Goal: Information Seeking & Learning: Learn about a topic

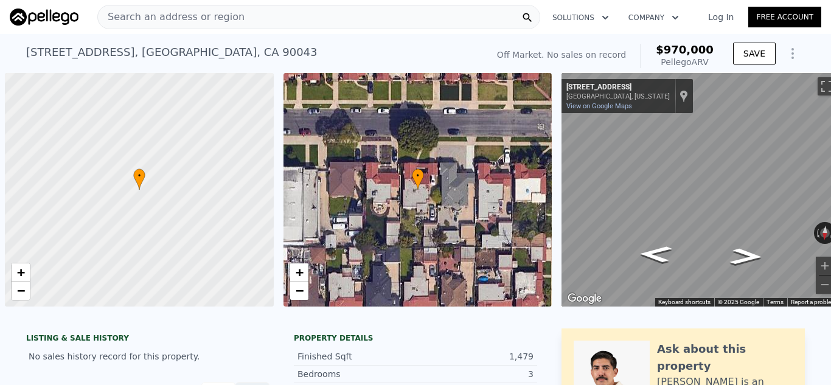
scroll to position [0, 5]
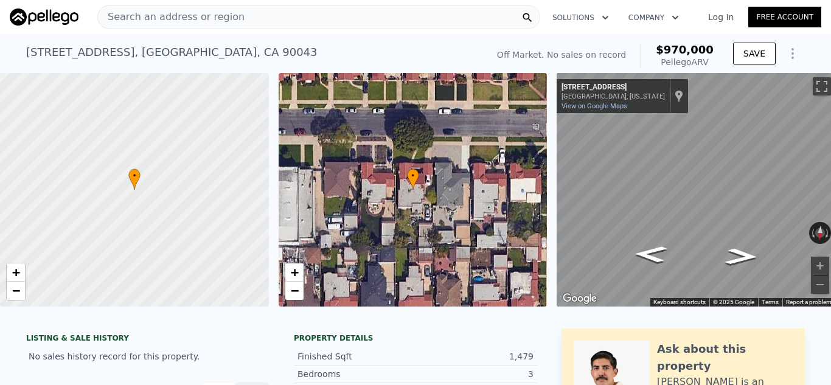
click at [274, 16] on div "Search an address or region" at bounding box center [318, 17] width 443 height 24
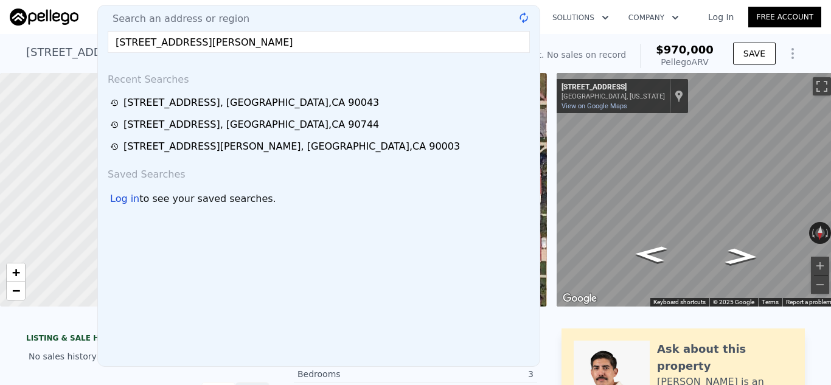
type input "[STREET_ADDRESS][PERSON_NAME]"
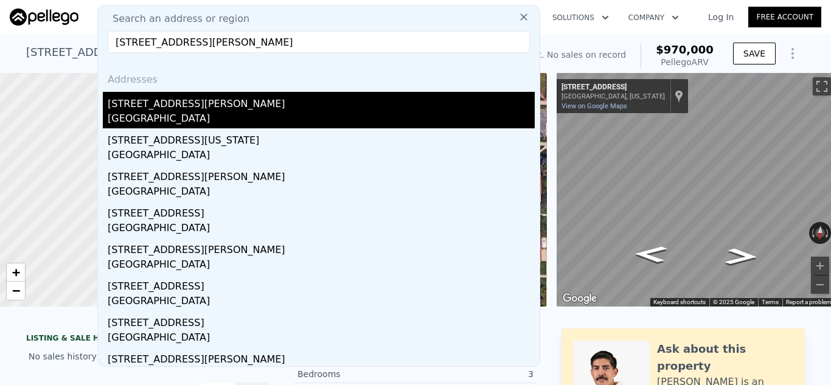
click at [223, 108] on div "[STREET_ADDRESS][PERSON_NAME]" at bounding box center [321, 101] width 427 height 19
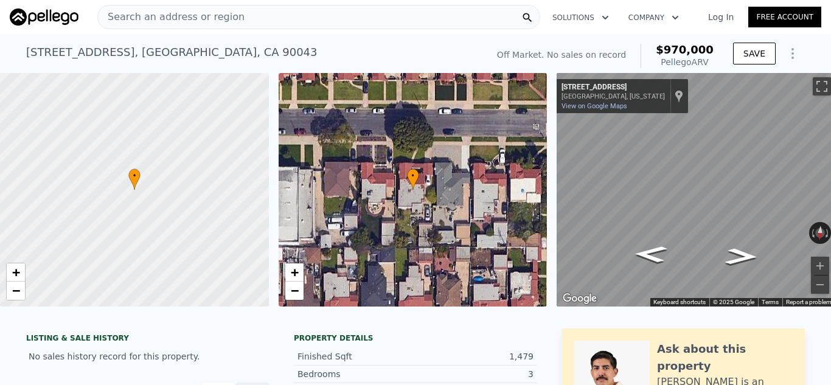
type input "6"
type input "2"
type input "4"
type input "1745"
type input "3017"
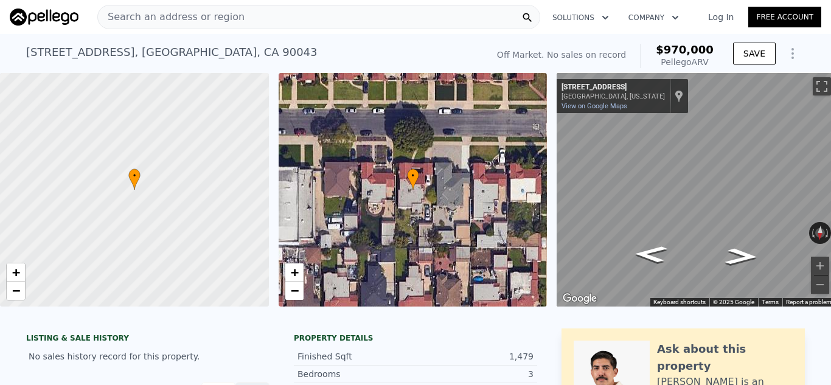
type input "3850"
type input "5548"
type input "$ 1,153,000"
type input "8"
type input "-$ 17,156"
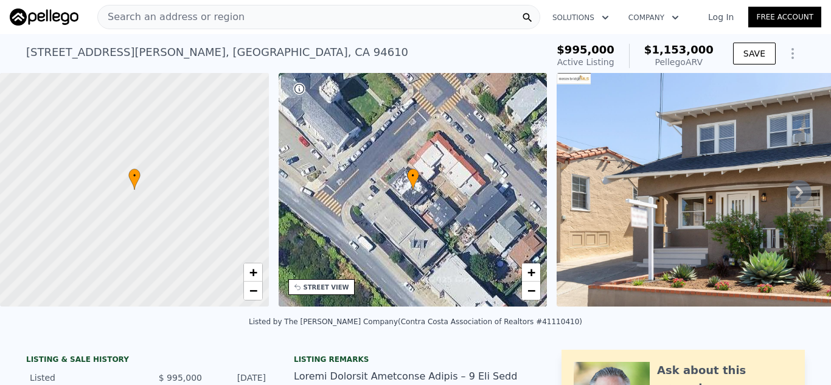
click at [280, 15] on div "Search an address or region" at bounding box center [318, 17] width 443 height 24
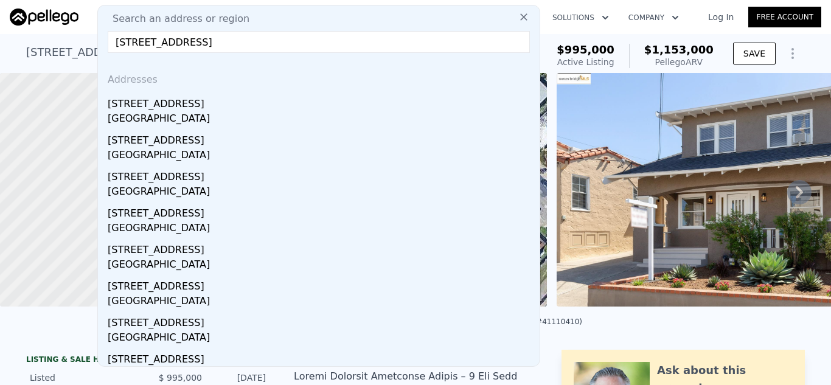
type input "[STREET_ADDRESS]"
click at [173, 106] on div "[STREET_ADDRESS]" at bounding box center [321, 101] width 427 height 19
